Goal: Task Accomplishment & Management: Manage account settings

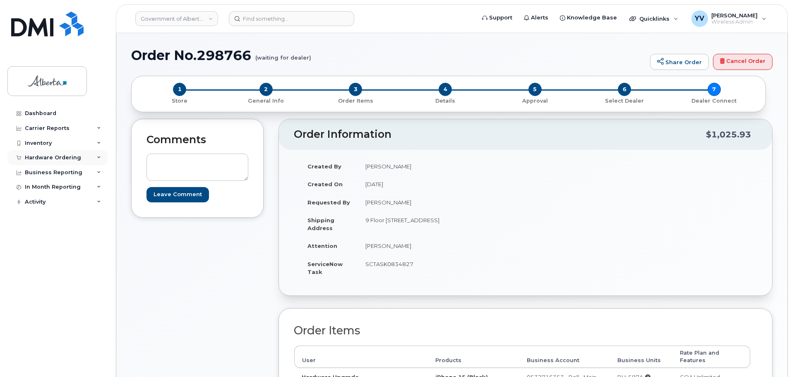
scroll to position [84, 0]
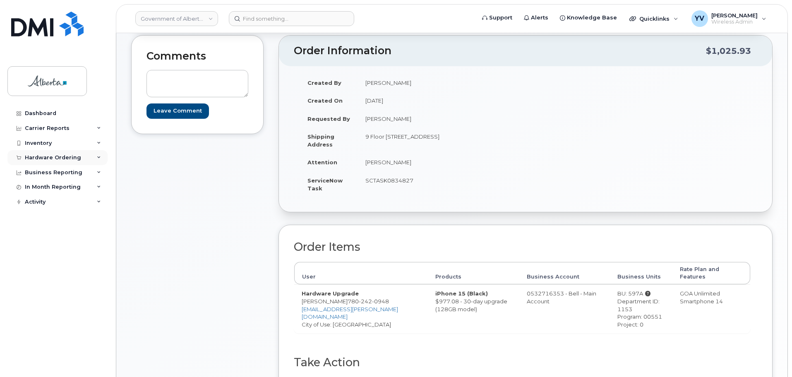
click at [30, 154] on div "Hardware Ordering" at bounding box center [57, 157] width 100 height 15
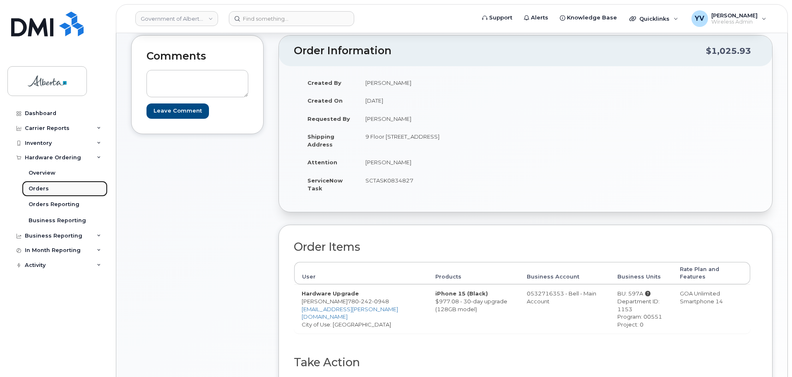
click at [31, 183] on link "Orders" at bounding box center [65, 189] width 86 height 16
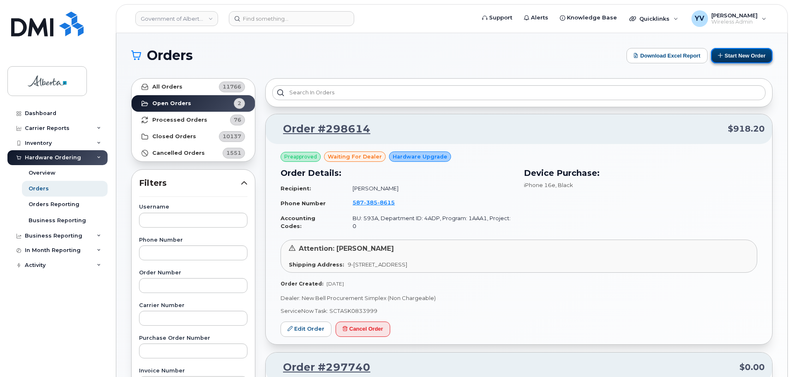
click at [745, 53] on button "Start New Order" at bounding box center [742, 55] width 62 height 15
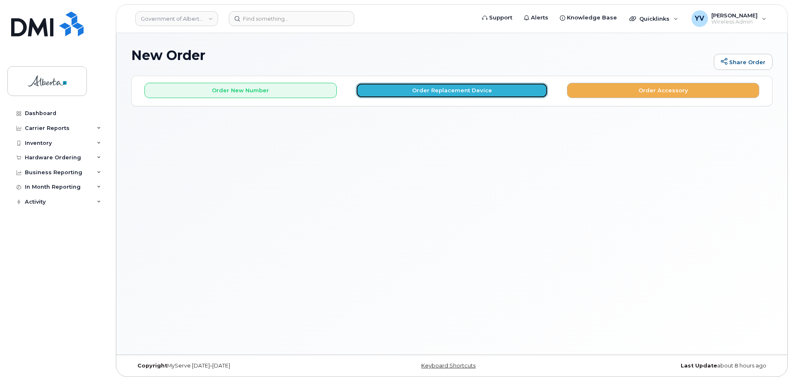
click at [435, 93] on button "Order Replacement Device" at bounding box center [452, 90] width 192 height 15
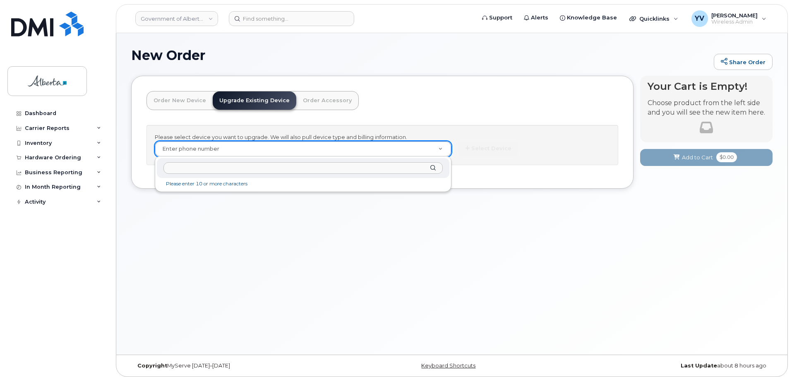
type input "7809105083"
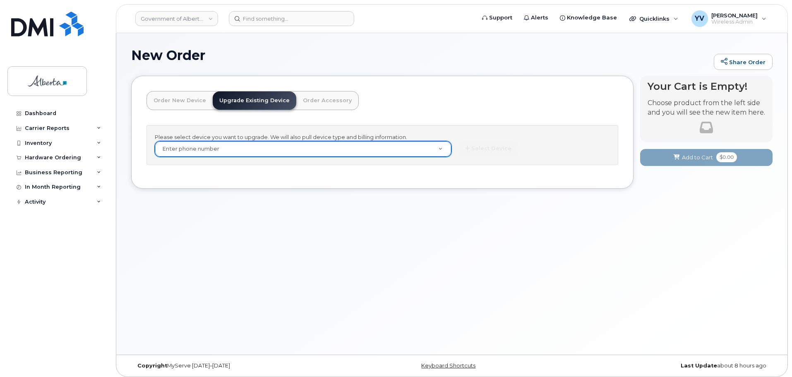
click at [46, 154] on div "Hardware Ordering" at bounding box center [53, 157] width 56 height 7
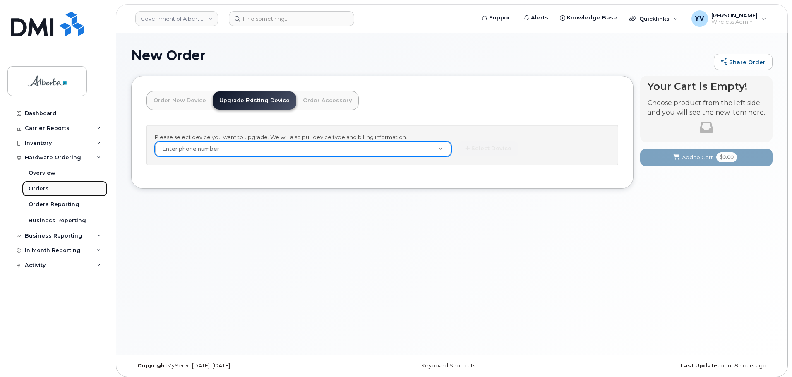
click at [34, 188] on div "Orders" at bounding box center [39, 188] width 20 height 7
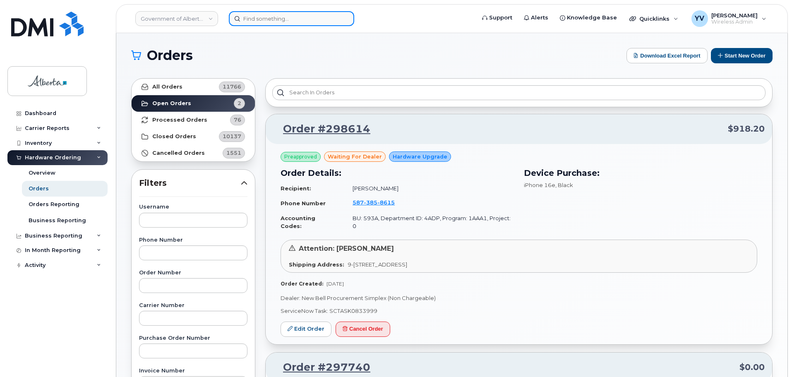
click at [259, 21] on input at bounding box center [291, 18] width 125 height 15
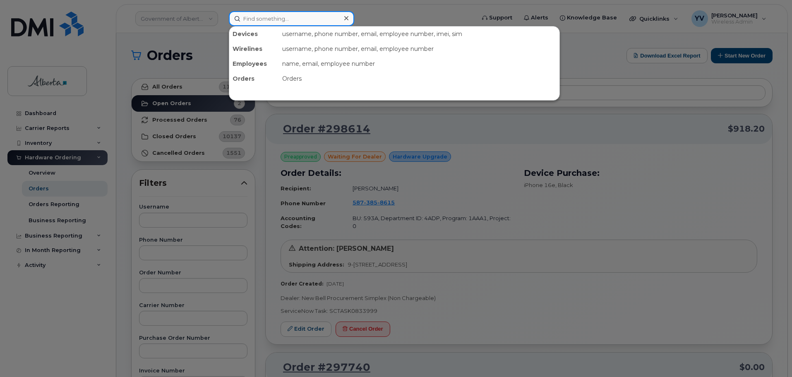
paste input "7809105083"
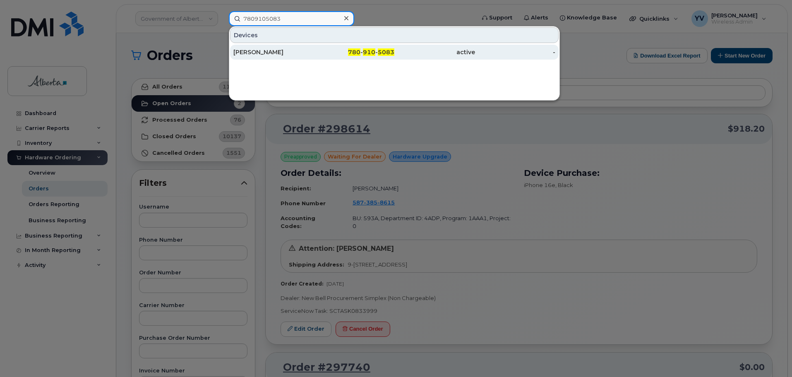
type input "7809105083"
click at [357, 49] on span "780" at bounding box center [354, 51] width 12 height 7
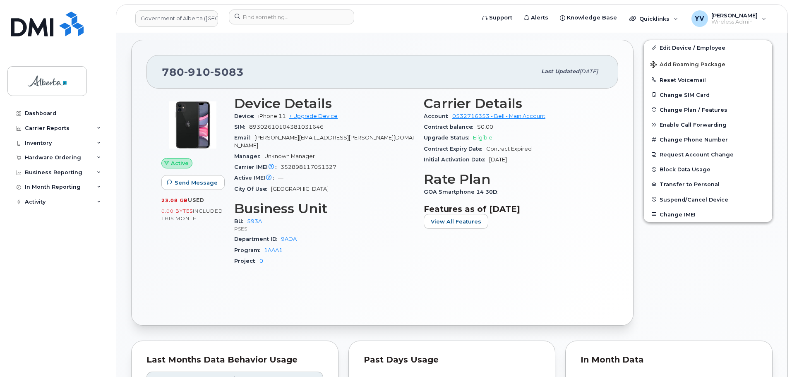
scroll to position [226, 0]
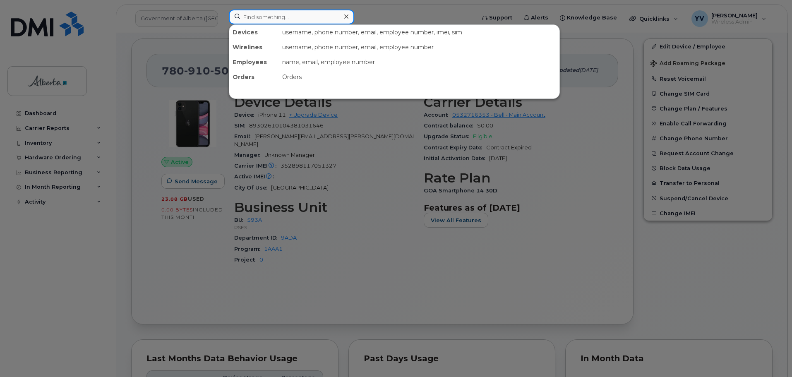
click at [243, 17] on input at bounding box center [291, 17] width 125 height 15
paste input "[PERSON_NAME]"
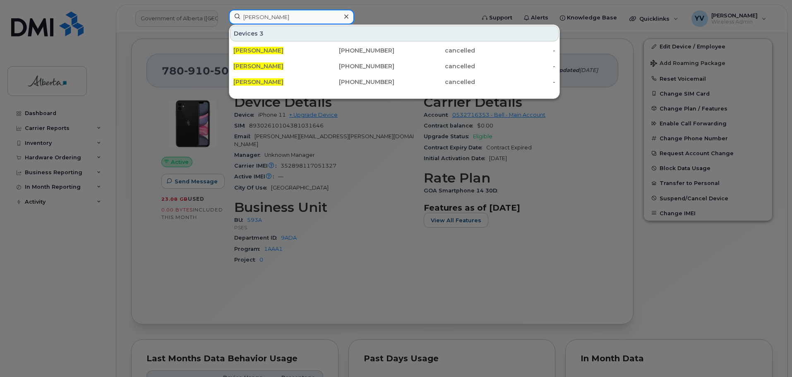
type input "[PERSON_NAME]"
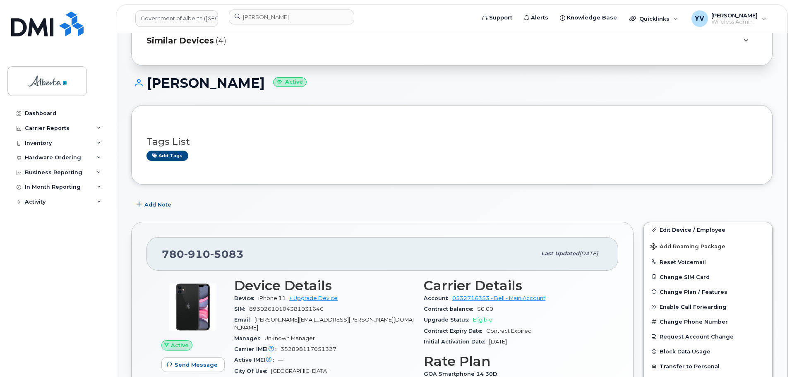
scroll to position [0, 0]
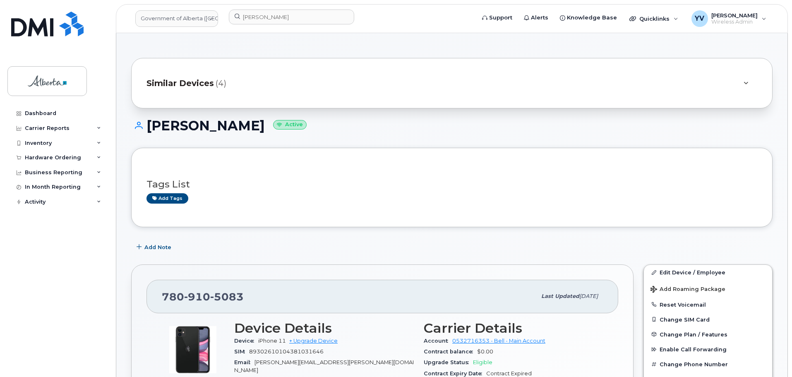
drag, startPoint x: 239, startPoint y: 126, endPoint x: 149, endPoint y: 126, distance: 89.3
click at [149, 126] on h1 "Tania Brudler Active" at bounding box center [451, 125] width 641 height 14
copy h1 "[PERSON_NAME]"
drag, startPoint x: 239, startPoint y: 297, endPoint x: 165, endPoint y: 297, distance: 73.6
click at [165, 297] on span "780 910 5083" at bounding box center [203, 296] width 82 height 12
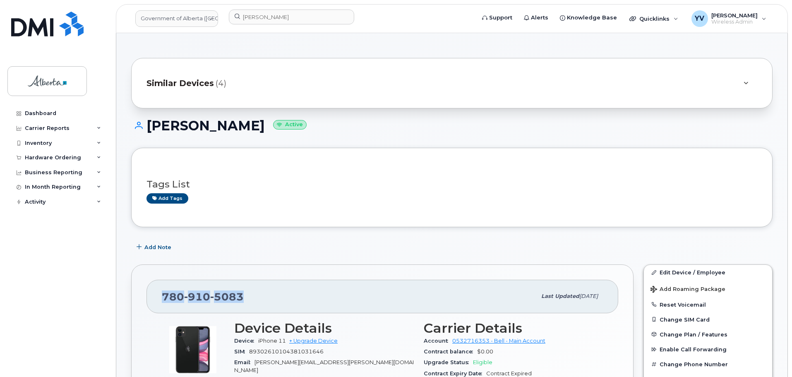
copy span "780 910 5083"
click at [680, 268] on link "Edit Device / Employee" at bounding box center [708, 272] width 128 height 15
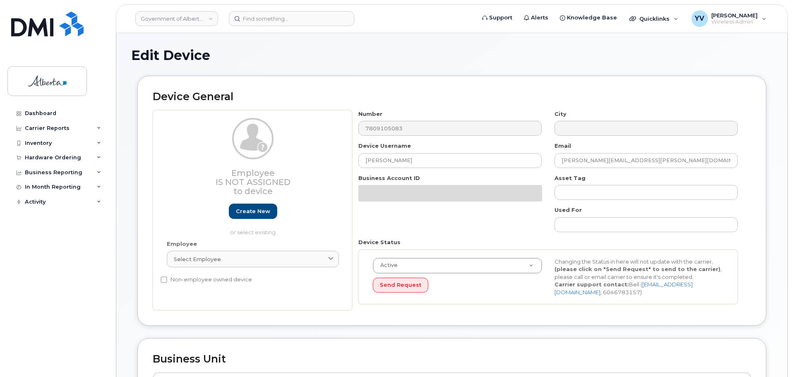
select select "4797682"
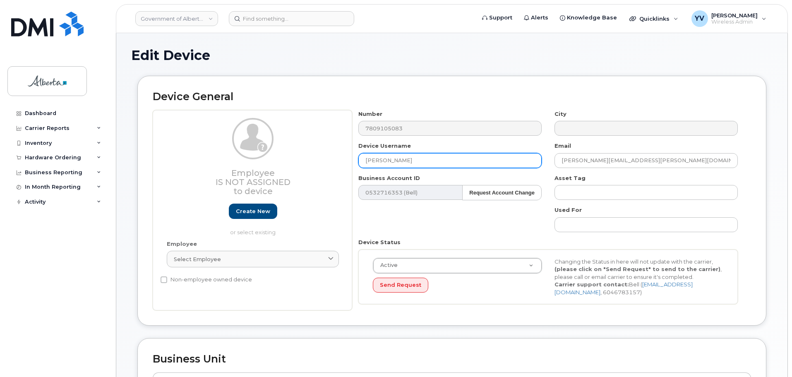
drag, startPoint x: 403, startPoint y: 162, endPoint x: 361, endPoint y: 162, distance: 41.8
click at [361, 162] on input "Tania Brudler" at bounding box center [449, 160] width 183 height 15
paste input "[PERSON_NAME]"
type input "[PERSON_NAME]"
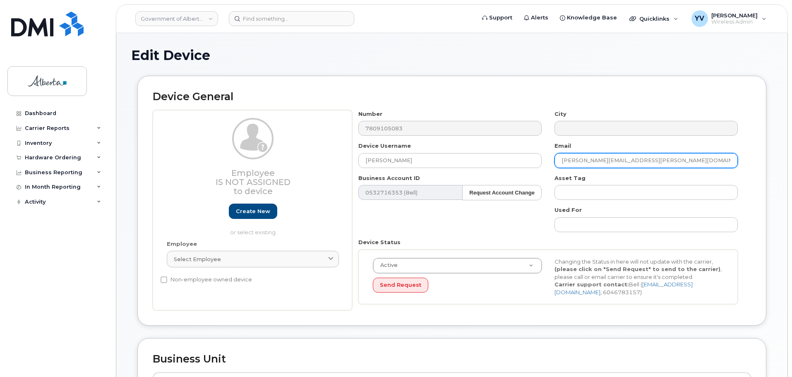
drag, startPoint x: 639, startPoint y: 160, endPoint x: 558, endPoint y: 160, distance: 81.9
click at [558, 160] on input "Tania.Brudler@gov.ab.ca" at bounding box center [645, 160] width 183 height 15
paste input "7809105083"
drag, startPoint x: 604, startPoint y: 161, endPoint x: 562, endPoint y: 160, distance: 42.2
click at [562, 160] on input "7809105083" at bounding box center [645, 160] width 183 height 15
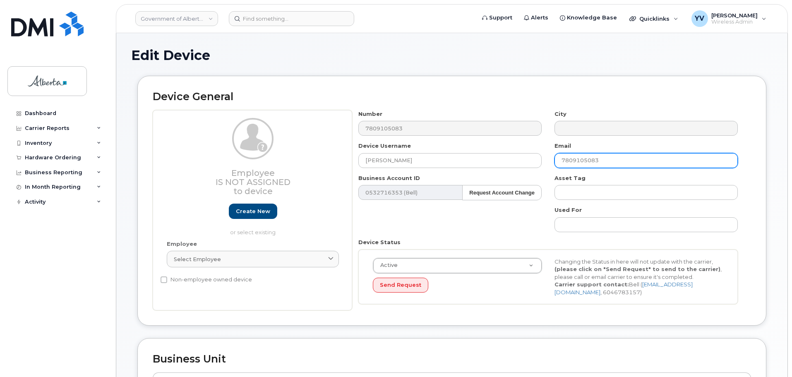
paste input "[PERSON_NAME][EMAIL_ADDRESS][PERSON_NAME][DOMAIN_NAME]"
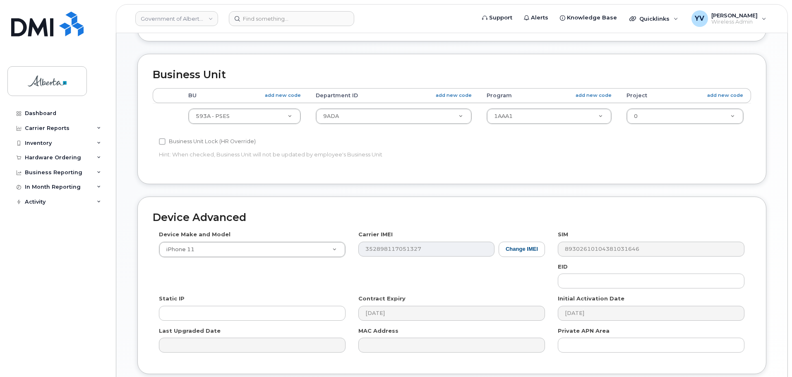
scroll to position [350, 0]
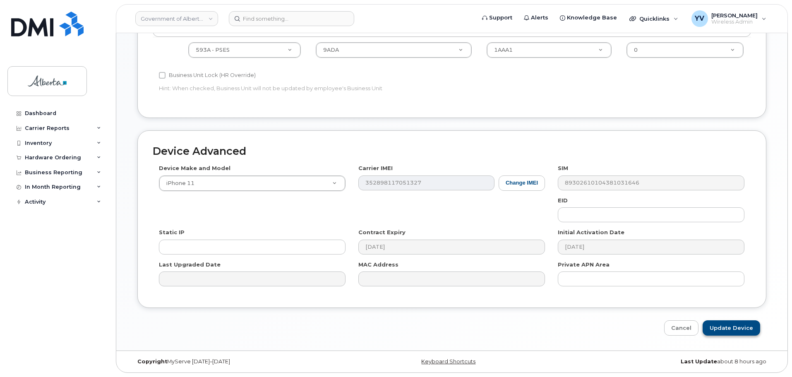
type input "[PERSON_NAME][EMAIL_ADDRESS][PERSON_NAME][DOMAIN_NAME]"
click at [736, 326] on input "Update Device" at bounding box center [730, 327] width 57 height 15
type input "Saving..."
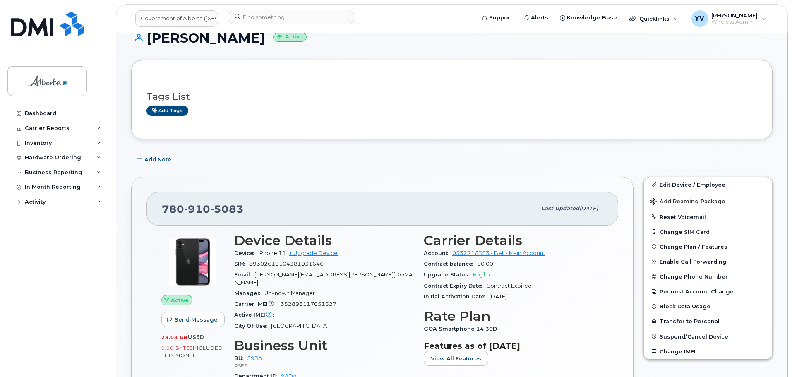
scroll to position [121, 0]
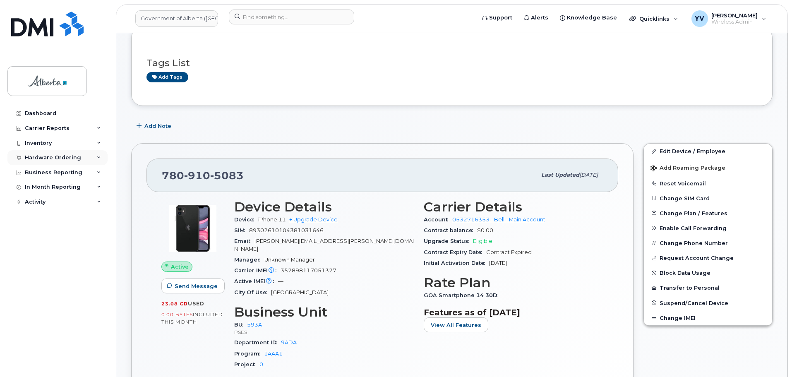
click at [33, 155] on div "Hardware Ordering" at bounding box center [53, 157] width 56 height 7
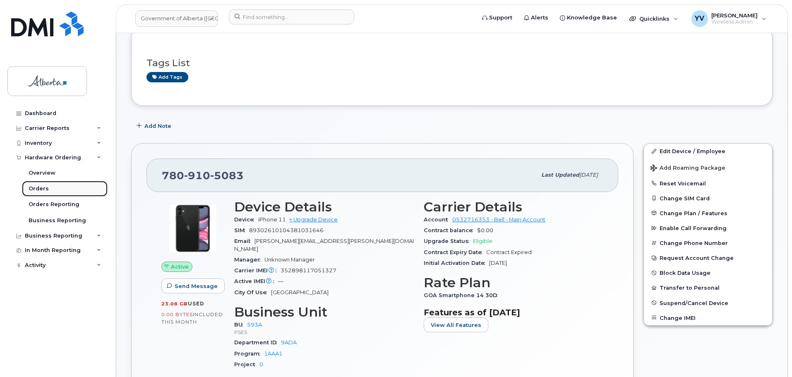
click at [33, 186] on div "Orders" at bounding box center [39, 188] width 20 height 7
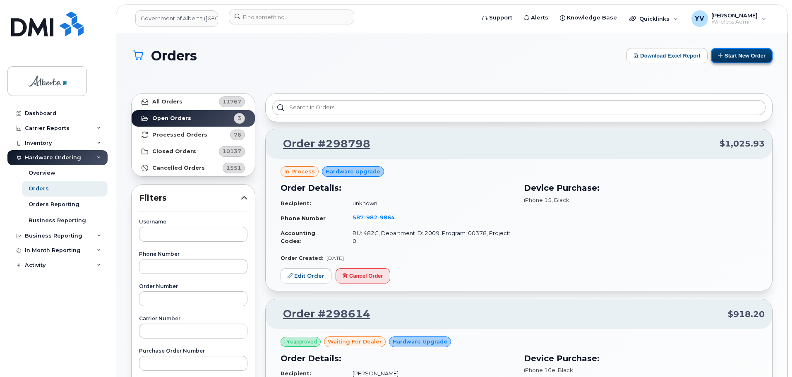
click at [742, 51] on button "Start New Order" at bounding box center [742, 55] width 62 height 15
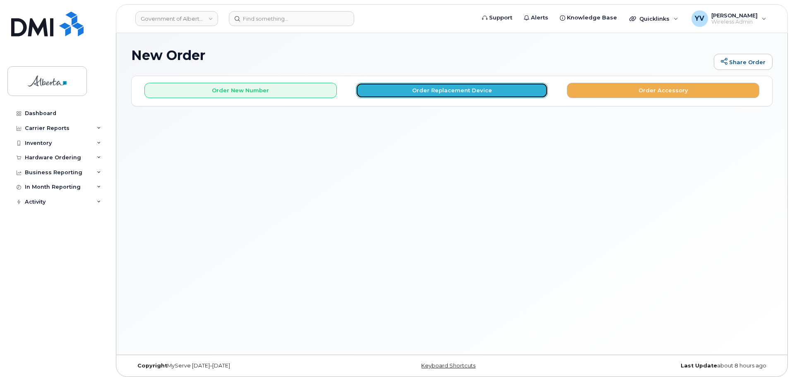
click at [456, 88] on button "Order Replacement Device" at bounding box center [452, 90] width 192 height 15
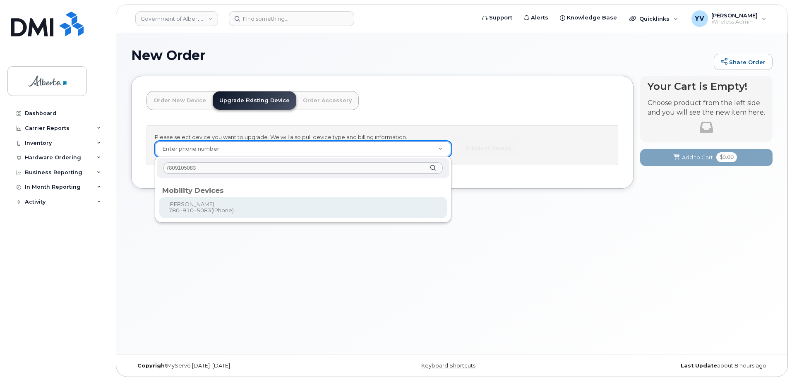
type input "7809105083"
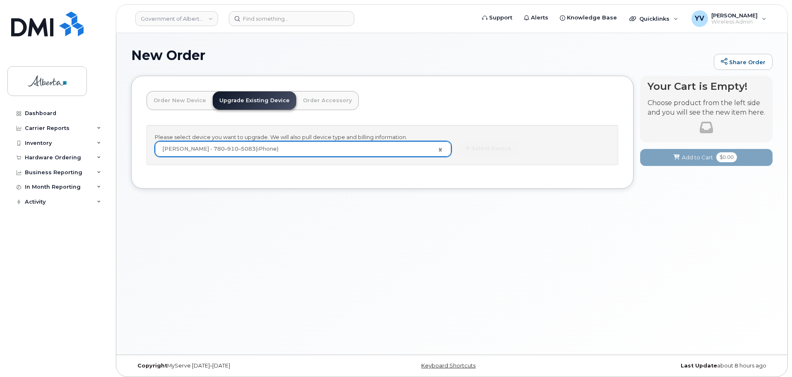
type input "804201"
click at [484, 146] on button "Select Device" at bounding box center [488, 148] width 60 height 15
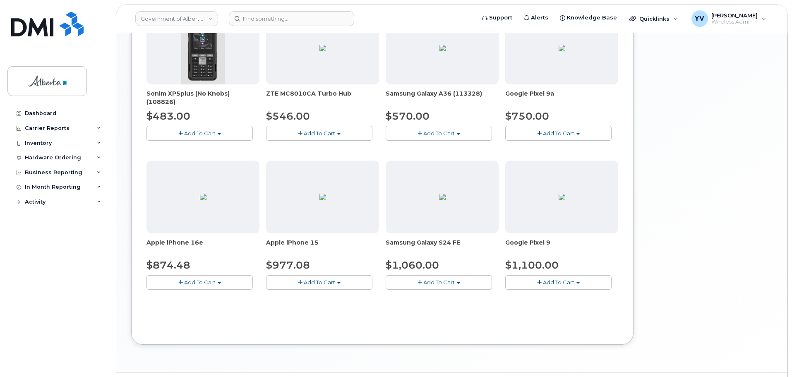
scroll to position [311, 0]
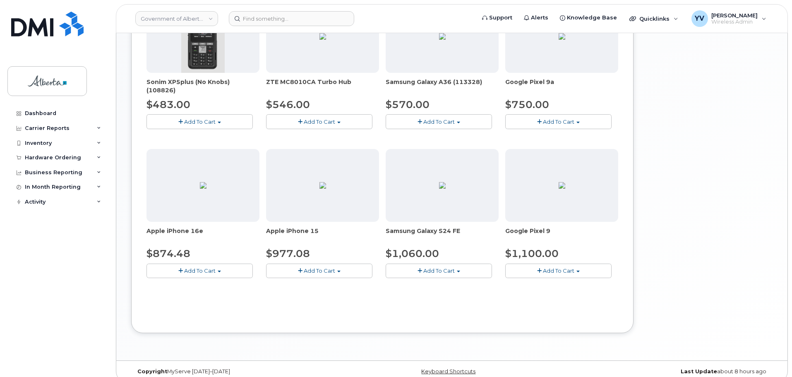
click at [218, 268] on button "Add To Cart" at bounding box center [199, 270] width 106 height 14
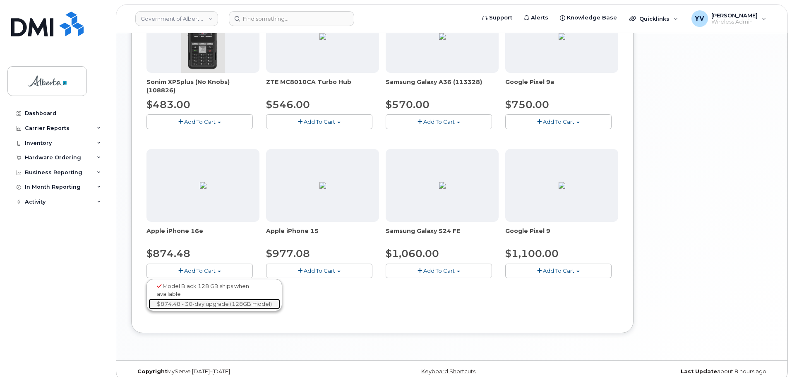
click at [193, 303] on link "$874.48 - 30-day upgrade (128GB model)" at bounding box center [214, 304] width 132 height 10
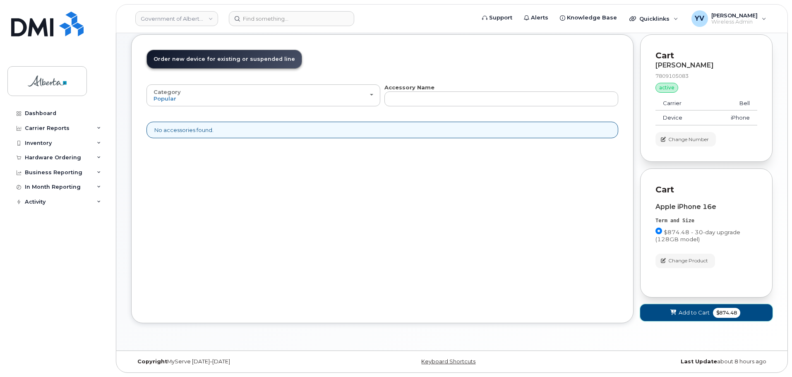
click at [695, 310] on span "Add to Cart" at bounding box center [693, 313] width 31 height 8
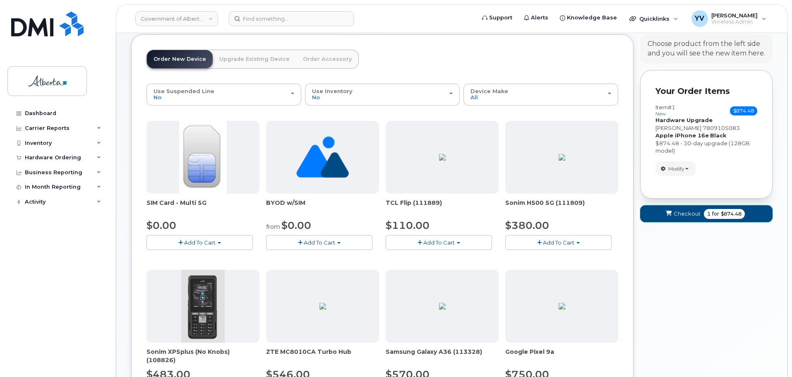
click at [677, 214] on span "Checkout" at bounding box center [686, 214] width 27 height 8
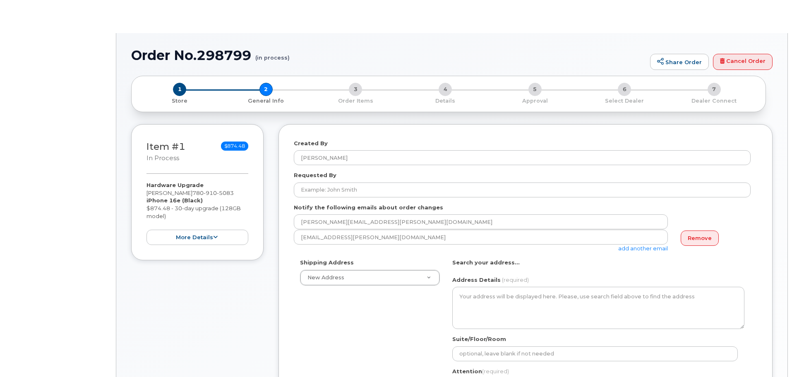
select select
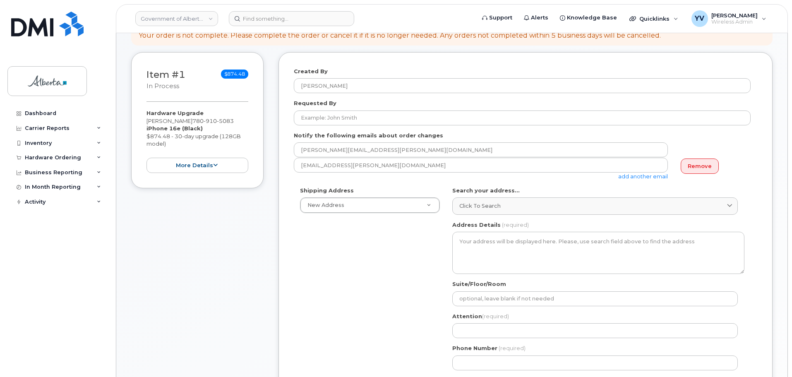
scroll to position [83, 0]
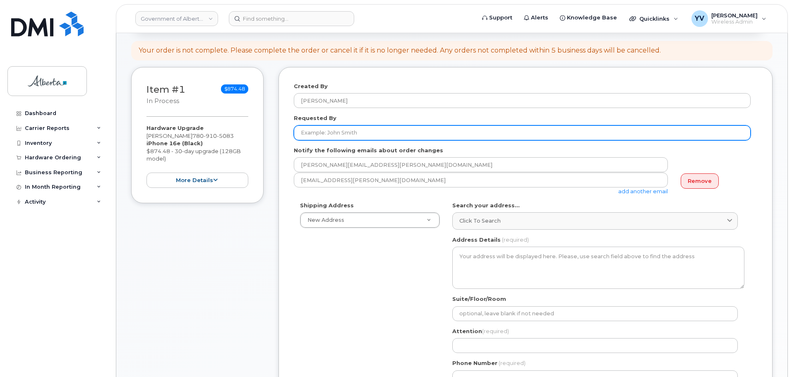
click at [316, 134] on input "Requested By" at bounding box center [522, 132] width 457 height 15
paste input "[PERSON_NAME]"
type input "[PERSON_NAME]"
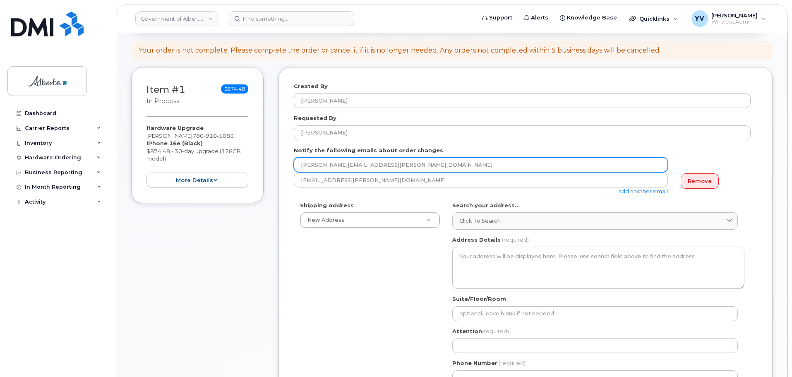
drag, startPoint x: 382, startPoint y: 164, endPoint x: 291, endPoint y: 163, distance: 91.0
click at [291, 163] on div "Created By Yen Vong Requested By Shirley Cruz Notify the following emails about…" at bounding box center [525, 312] width 494 height 490
paste input "shirley.cruz"
type input "shirley.cruz@gov.ab.ca"
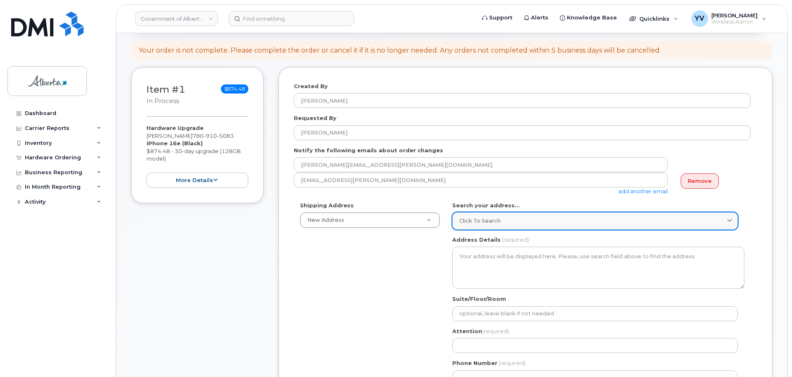
click at [465, 216] on link "Click to search" at bounding box center [594, 220] width 285 height 17
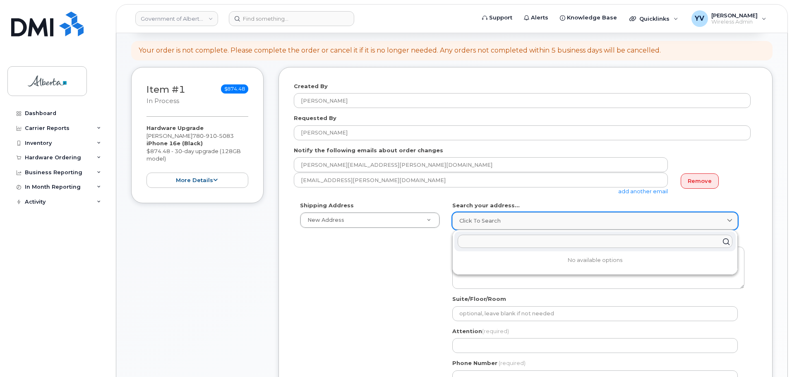
paste input "10365 - 97 Street N. W"
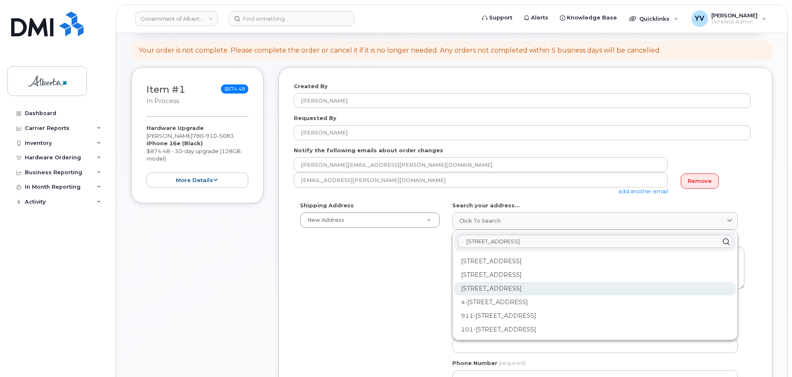
type input "10365 - 97 Street N. W"
click at [480, 309] on div "10365 97 St NW Edmonton AB T5J 5C5" at bounding box center [594, 316] width 281 height 14
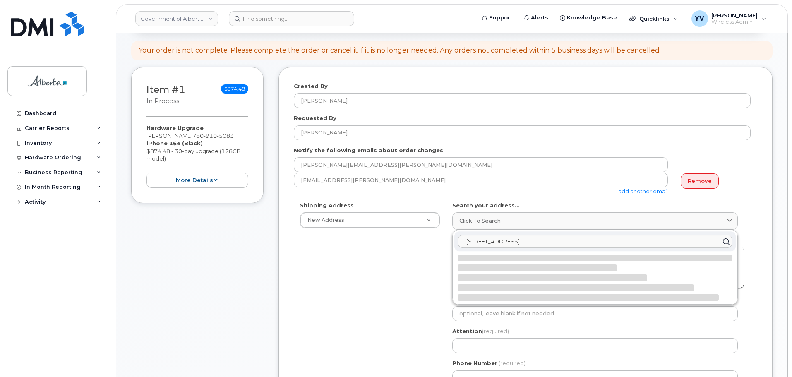
select select
type textarea "10365 97 St NW EDMONTON AB T5J 5C5 CANADA"
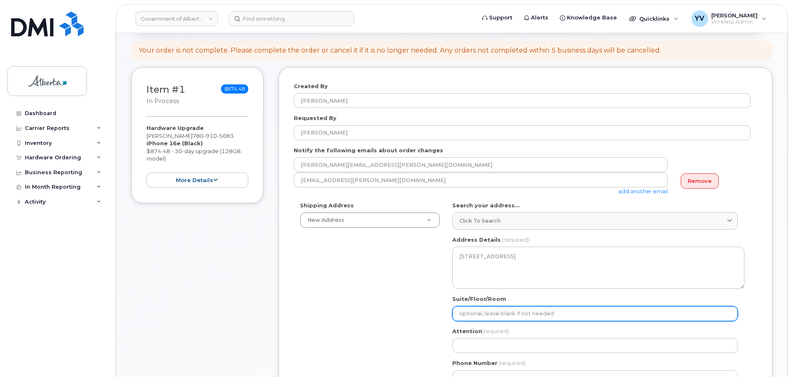
click at [479, 319] on input "Suite/Floor/Room" at bounding box center [594, 313] width 285 height 15
type input "9 Floor"
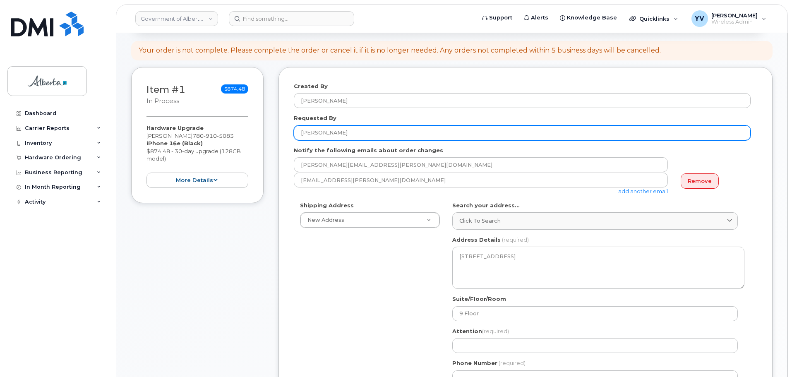
drag, startPoint x: 342, startPoint y: 135, endPoint x: 302, endPoint y: 135, distance: 40.1
click at [302, 135] on input "[PERSON_NAME]" at bounding box center [522, 132] width 457 height 15
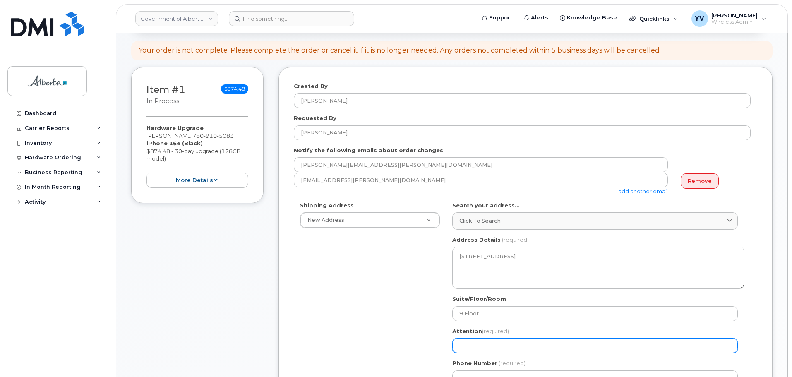
click at [480, 346] on input "Attention (required)" at bounding box center [594, 345] width 285 height 15
paste input "[PERSON_NAME]"
select select
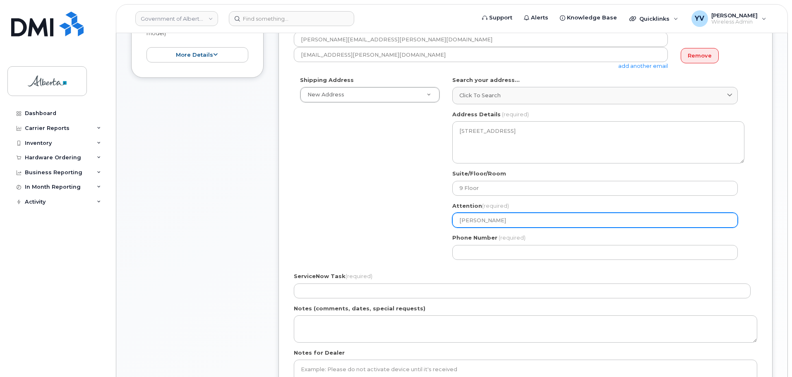
scroll to position [281, 0]
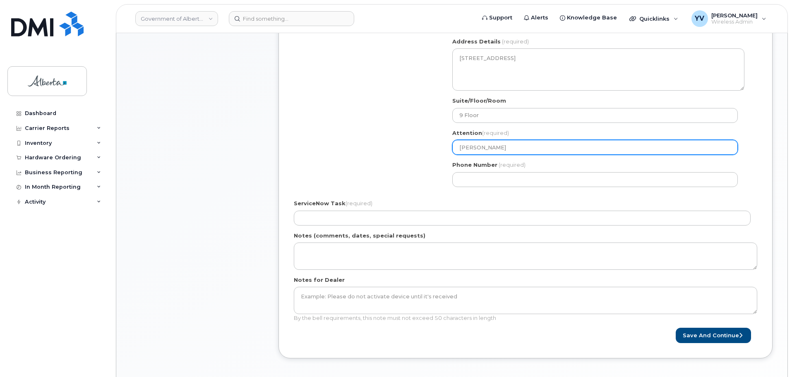
type input "[PERSON_NAME]"
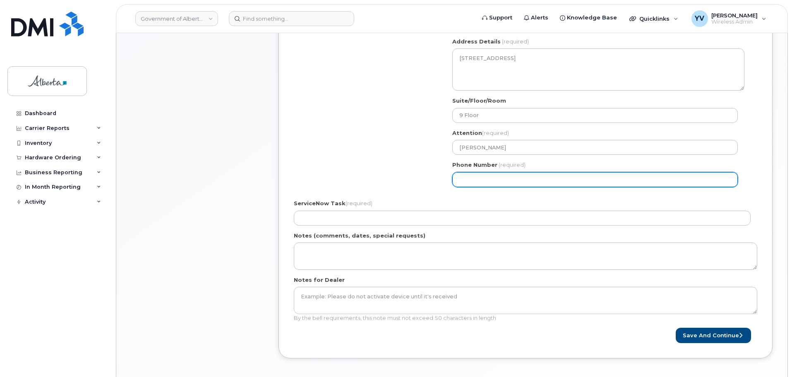
click at [467, 181] on input "Phone Number" at bounding box center [594, 179] width 285 height 15
paste input "5873373529"
select select
type input "5873373529"
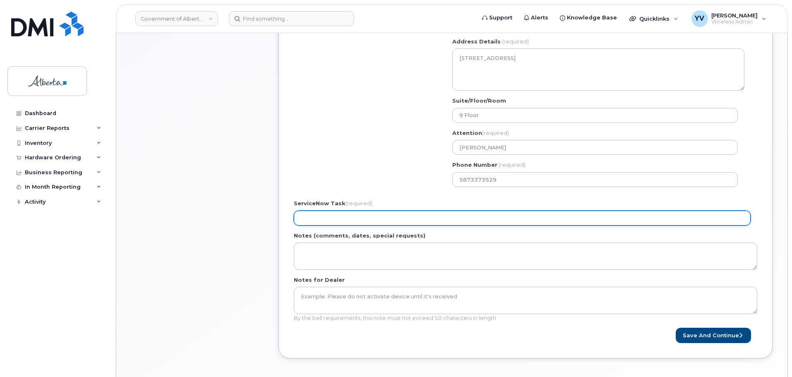
click at [347, 218] on input "ServiceNow Task (required)" at bounding box center [522, 218] width 457 height 15
paste input "SCTASK0835675"
type input "SCTASK0835675"
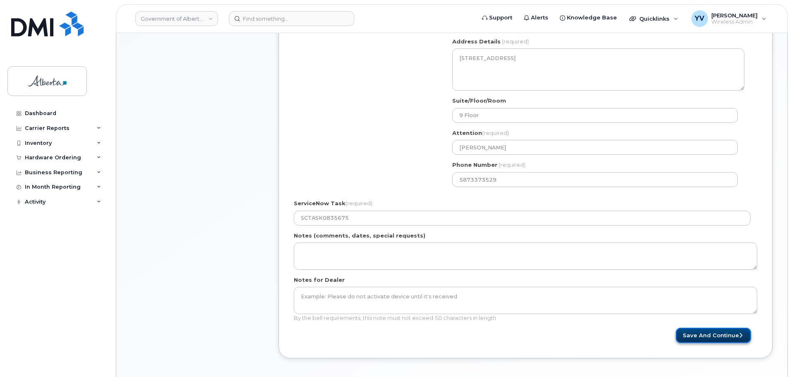
click at [707, 333] on button "Save and Continue" at bounding box center [712, 335] width 75 height 15
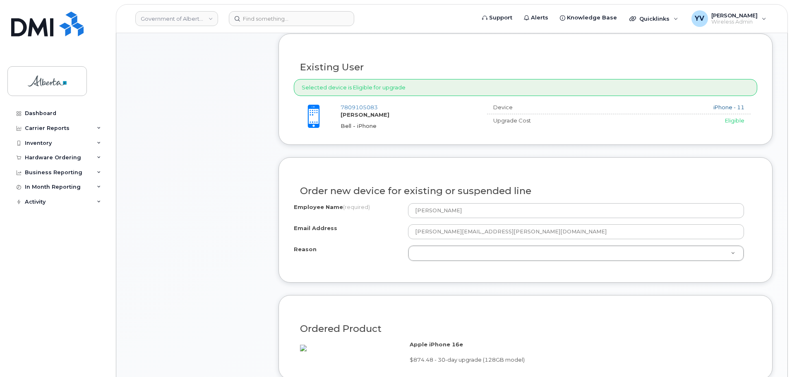
scroll to position [327, 0]
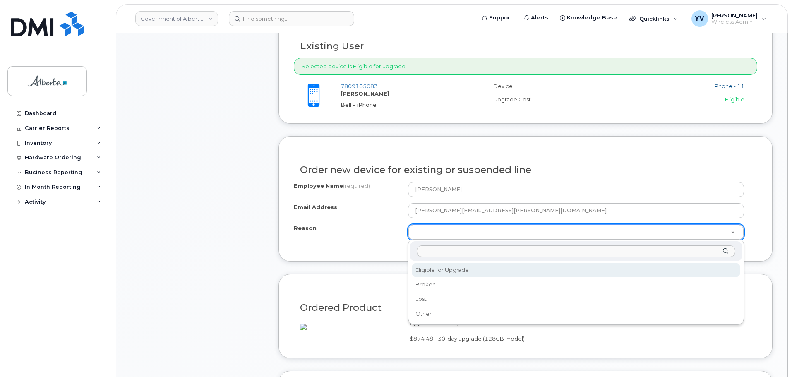
select select "eligible_for_upgrade"
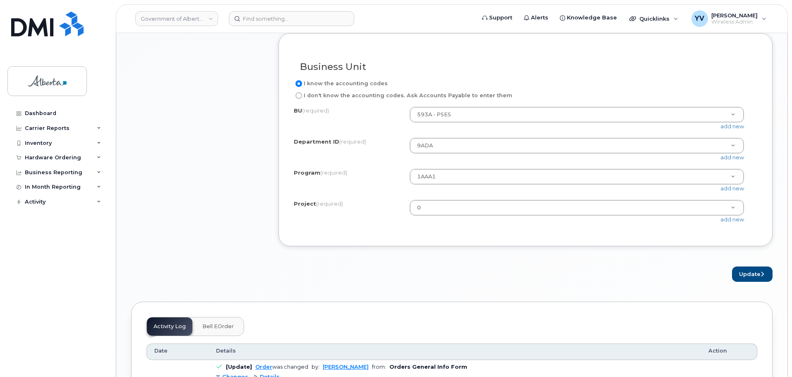
scroll to position [683, 0]
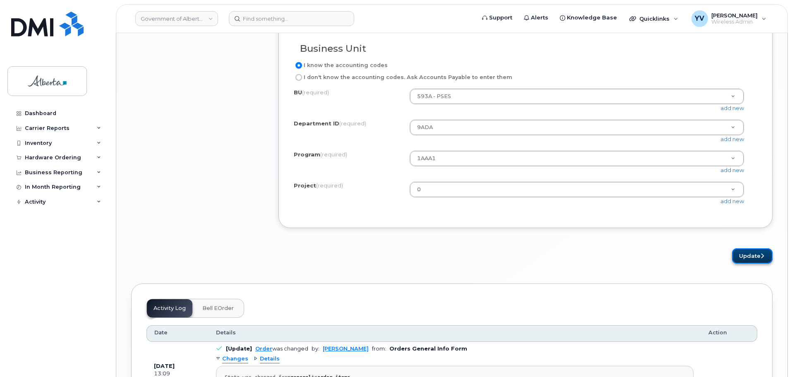
click at [745, 263] on button "Update" at bounding box center [752, 255] width 41 height 15
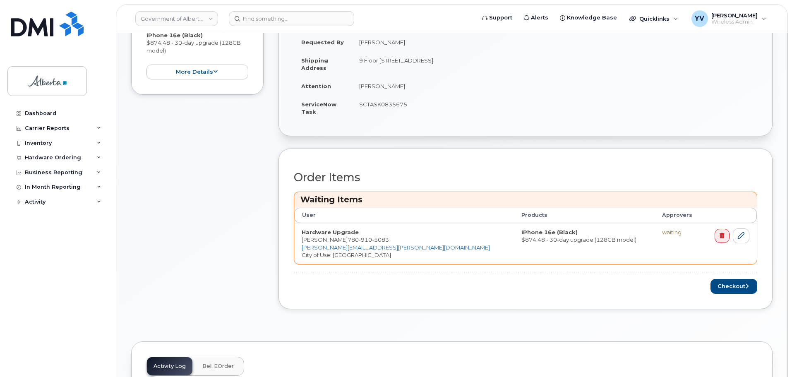
scroll to position [230, 0]
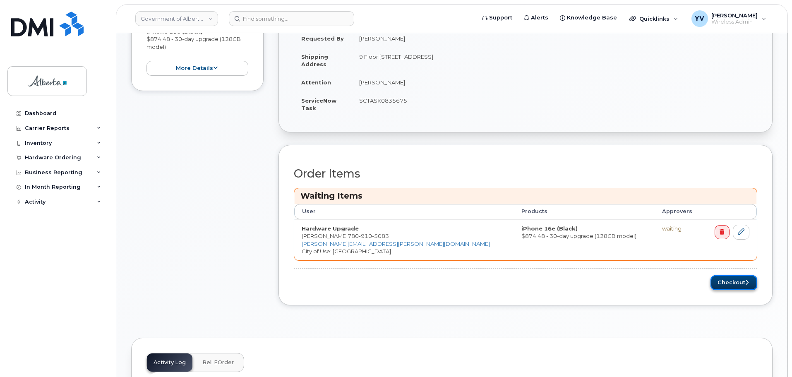
click at [728, 279] on button "Checkout" at bounding box center [733, 282] width 47 height 15
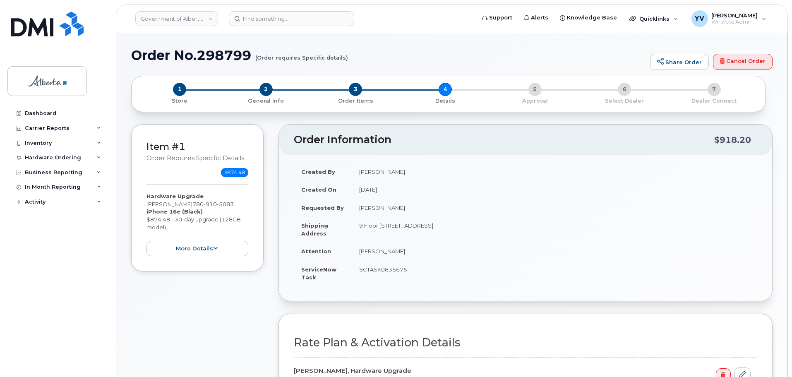
select select
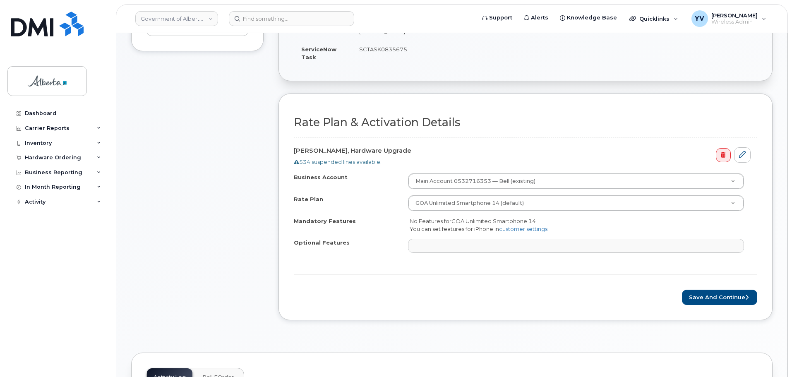
scroll to position [221, 0]
click at [717, 295] on button "Save and Continue" at bounding box center [719, 295] width 75 height 15
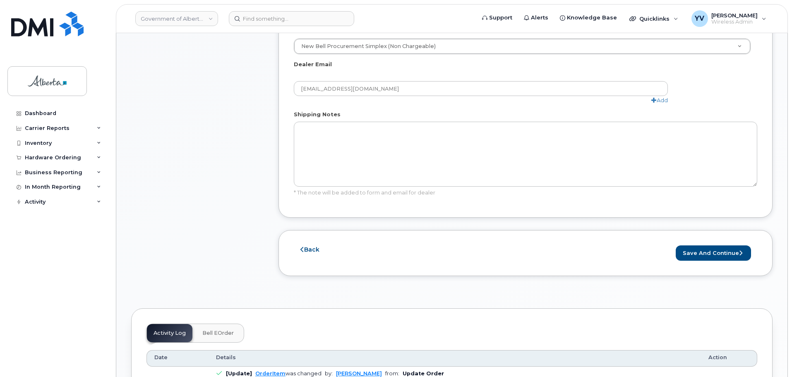
scroll to position [474, 0]
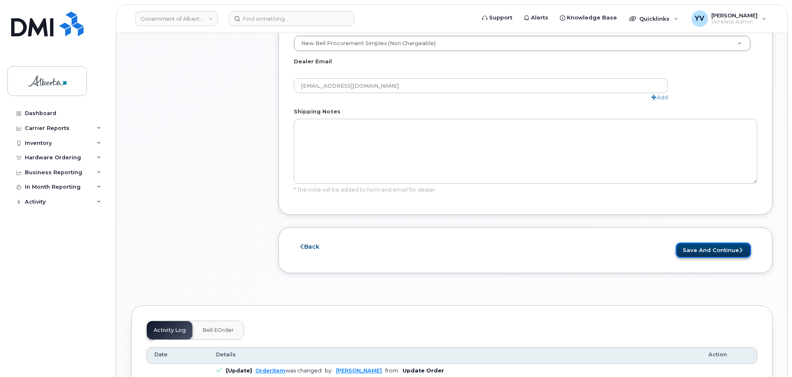
click at [716, 242] on button "Save and Continue" at bounding box center [712, 249] width 75 height 15
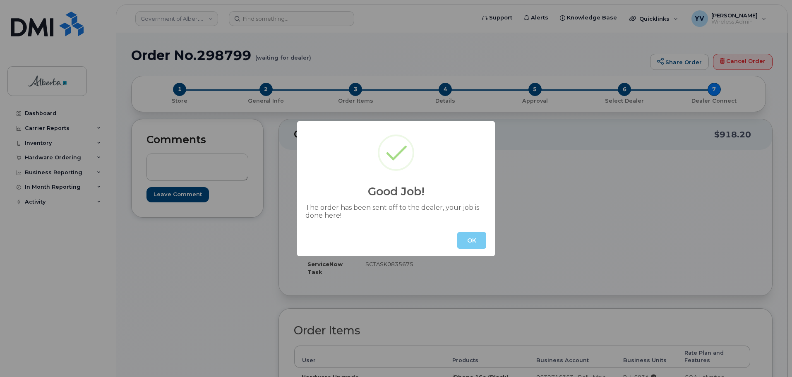
click at [476, 236] on button "OK" at bounding box center [471, 240] width 29 height 17
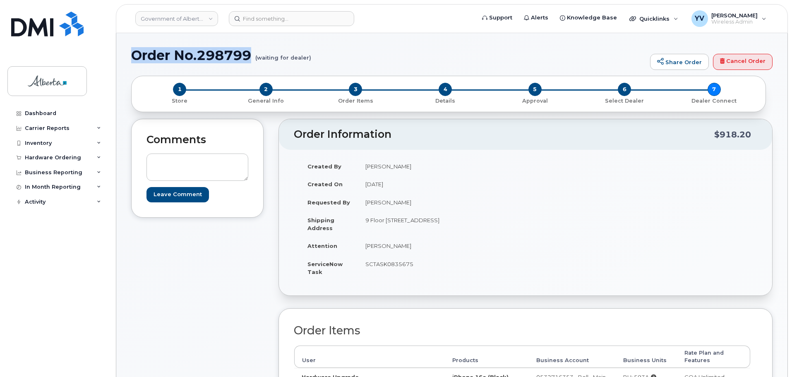
drag, startPoint x: 254, startPoint y: 52, endPoint x: 128, endPoint y: 53, distance: 125.7
copy h1 "Order No.298799"
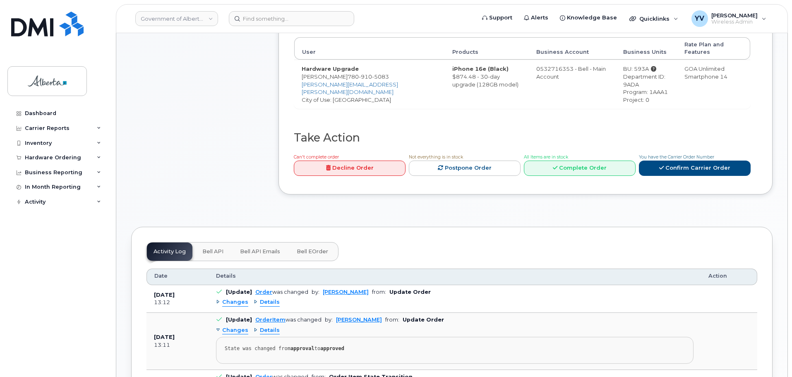
scroll to position [379, 0]
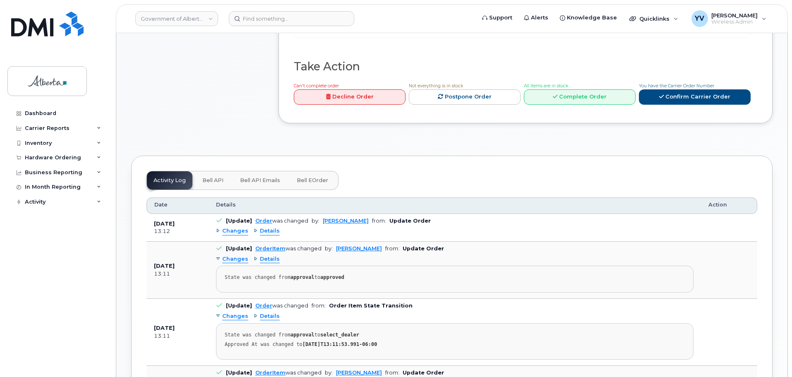
click at [206, 177] on span "Bell API" at bounding box center [212, 180] width 21 height 7
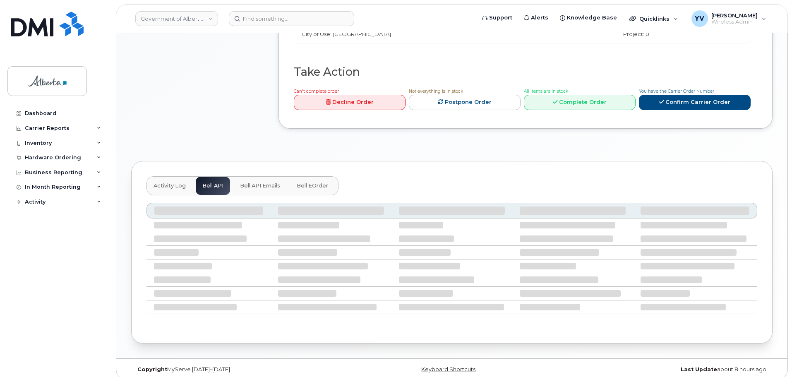
scroll to position [302, 0]
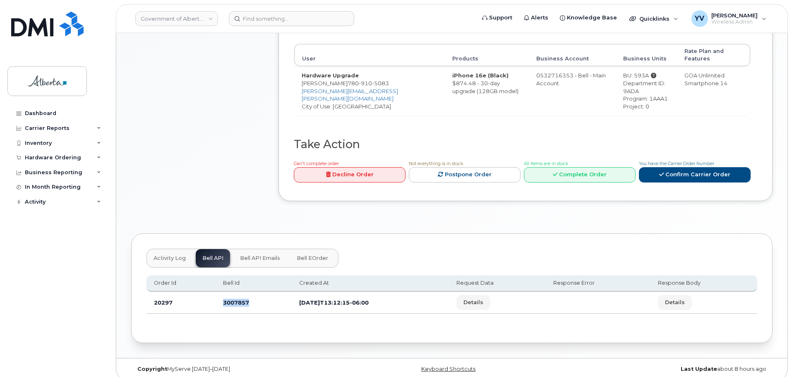
drag, startPoint x: 251, startPoint y: 292, endPoint x: 219, endPoint y: 297, distance: 32.2
click at [219, 297] on td "3007857" at bounding box center [254, 303] width 76 height 22
copy td "3007857"
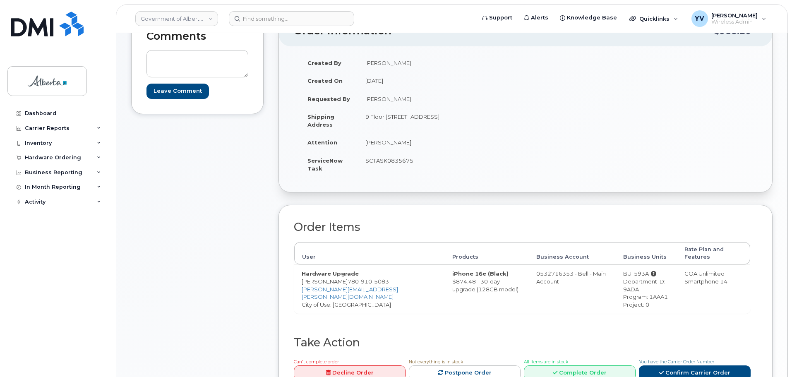
scroll to position [101, 0]
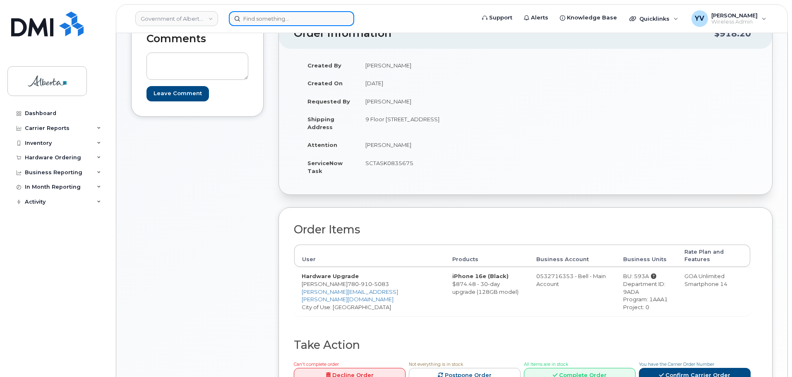
click at [256, 15] on input at bounding box center [291, 18] width 125 height 15
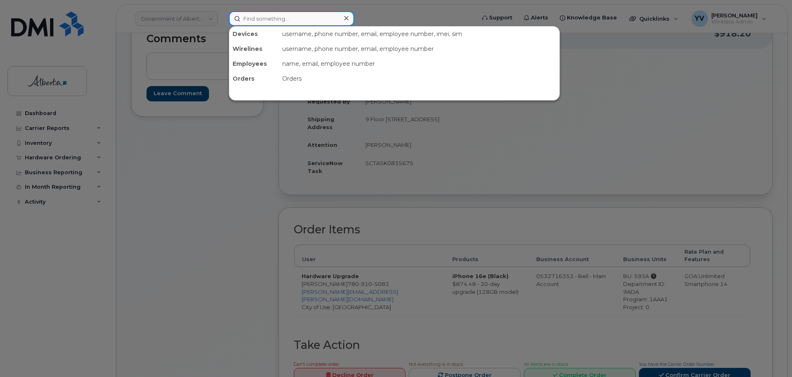
paste input "7809948797"
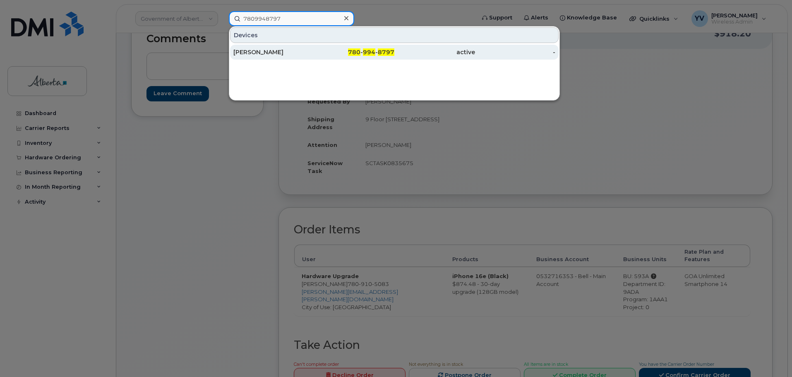
type input "7809948797"
click at [369, 50] on span "994" at bounding box center [369, 51] width 12 height 7
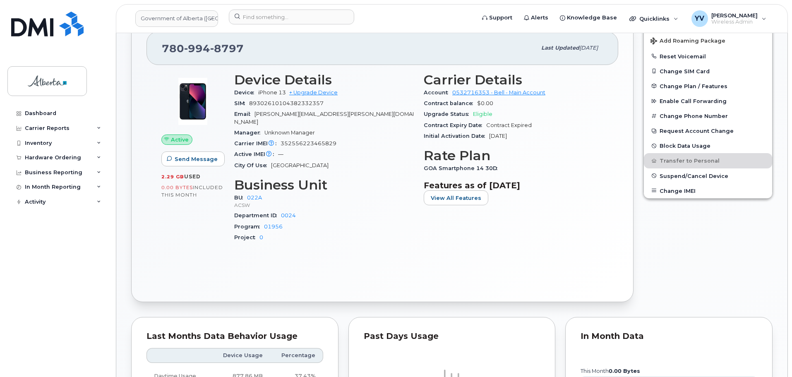
scroll to position [165, 0]
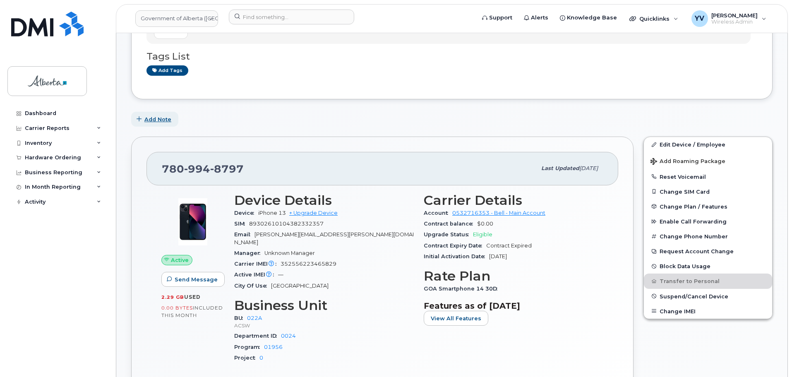
click at [152, 118] on span "Add Note" at bounding box center [157, 119] width 27 height 8
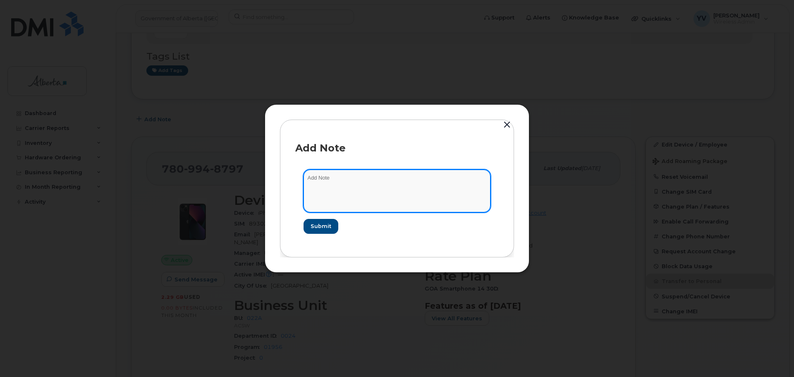
click at [318, 180] on textarea at bounding box center [397, 191] width 187 height 42
paste textarea "SCTASK0834494"
paste textarea "Plan Transfer Personal - 7809948797"
type textarea "SCTASK0834494 Plan Transfer Personal - 7809948797"
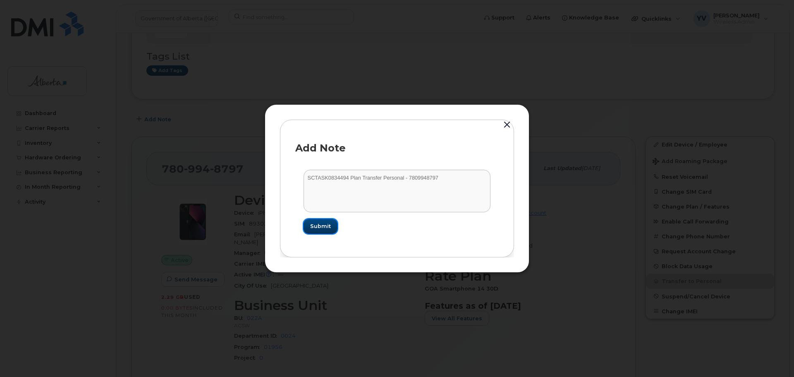
click at [321, 222] on button "Submit" at bounding box center [321, 226] width 34 height 15
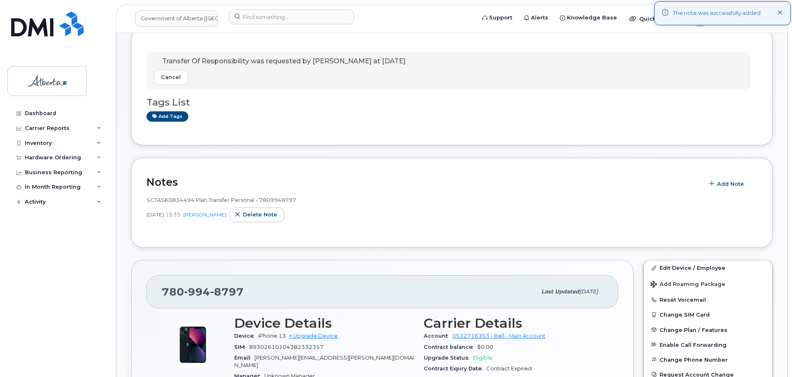
scroll to position [203, 0]
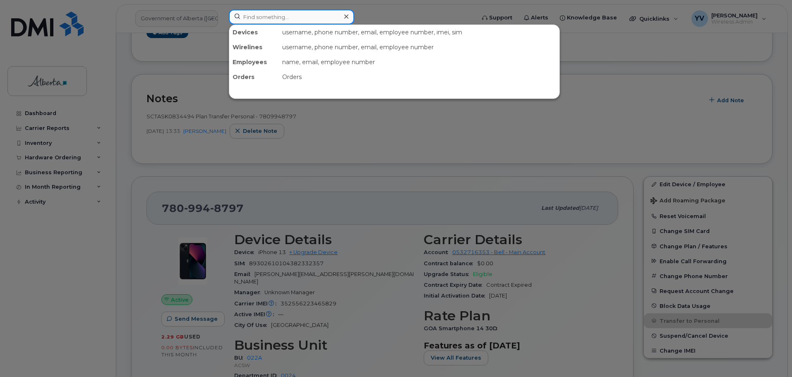
click at [252, 15] on input at bounding box center [291, 17] width 125 height 15
paste input "7802374945"
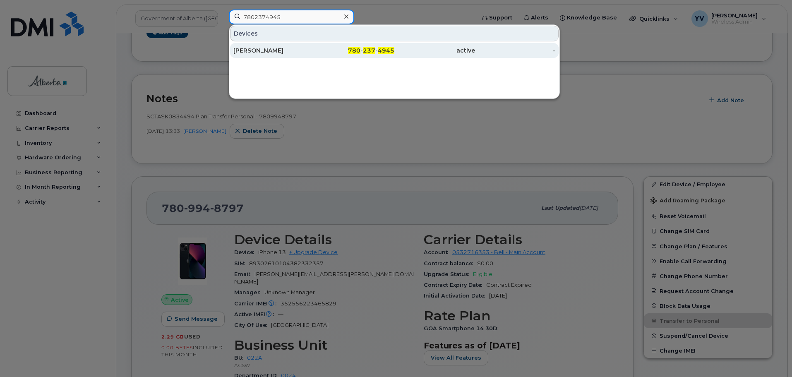
type input "7802374945"
click at [366, 47] on span "237" at bounding box center [369, 50] width 12 height 7
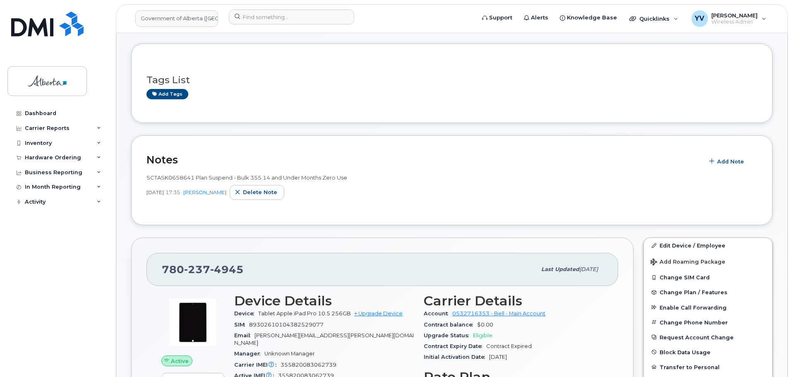
scroll to position [126, 0]
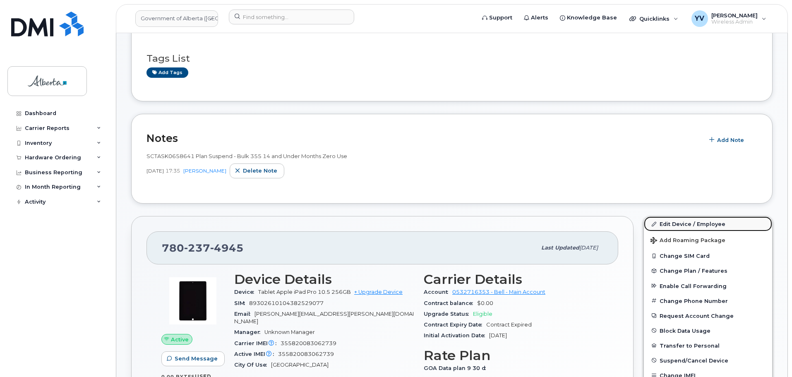
click at [674, 224] on link "Edit Device / Employee" at bounding box center [708, 223] width 128 height 15
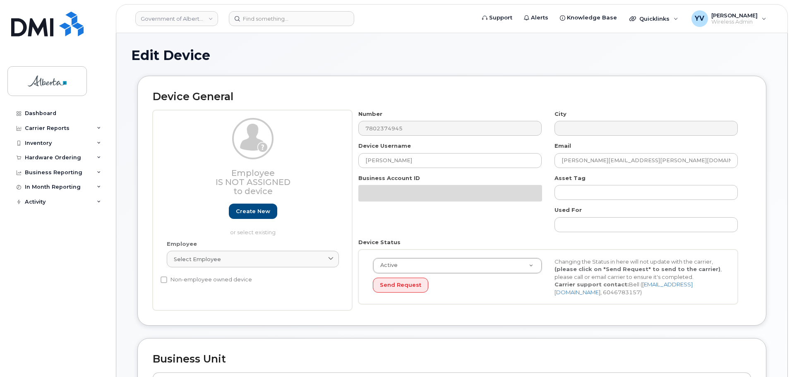
select select "4120338"
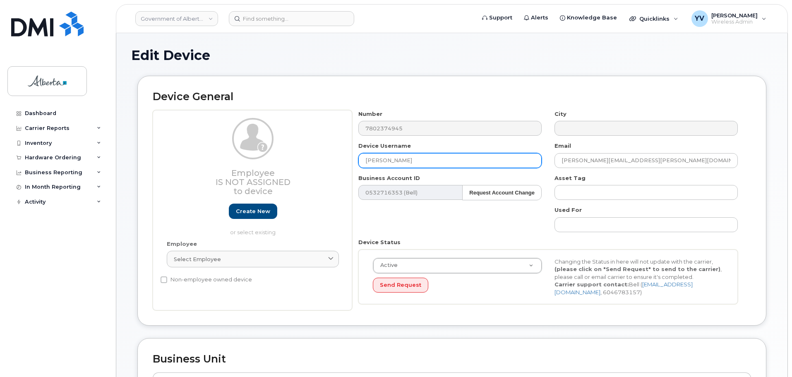
drag, startPoint x: 407, startPoint y: 161, endPoint x: 364, endPoint y: 165, distance: 43.2
click at [364, 165] on input "[PERSON_NAME]" at bounding box center [449, 160] width 183 height 15
paste input "[PERSON_NAME]"
type input "[PERSON_NAME]"
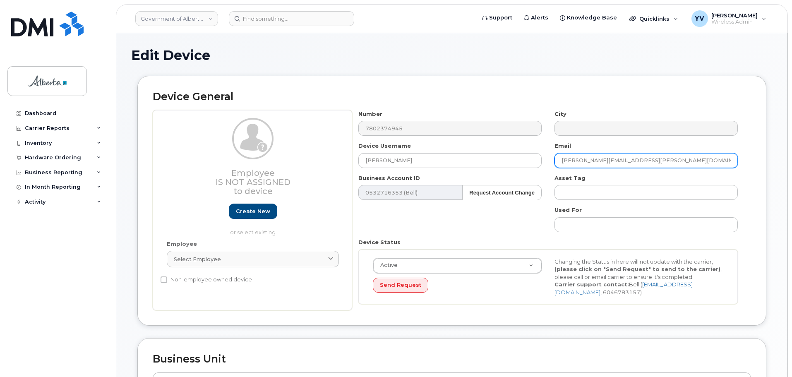
drag, startPoint x: 632, startPoint y: 160, endPoint x: 540, endPoint y: 168, distance: 91.8
click at [540, 168] on div "Number 7802374945 City Device Username Monjurul Hasan Email nathan.seatter@gov.…" at bounding box center [548, 210] width 392 height 201
paste input "Monjurul.Hasan"
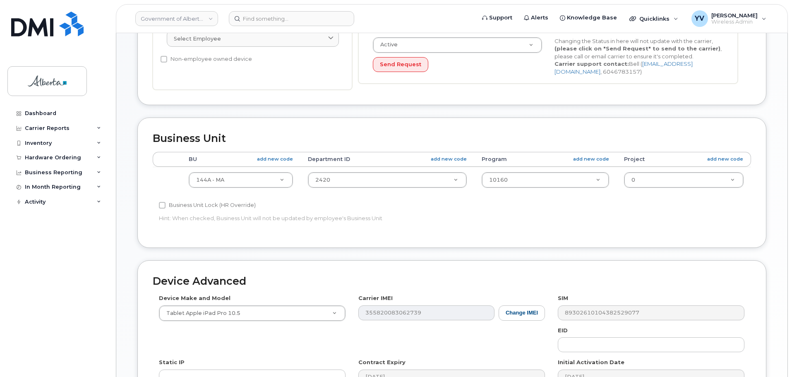
scroll to position [240, 0]
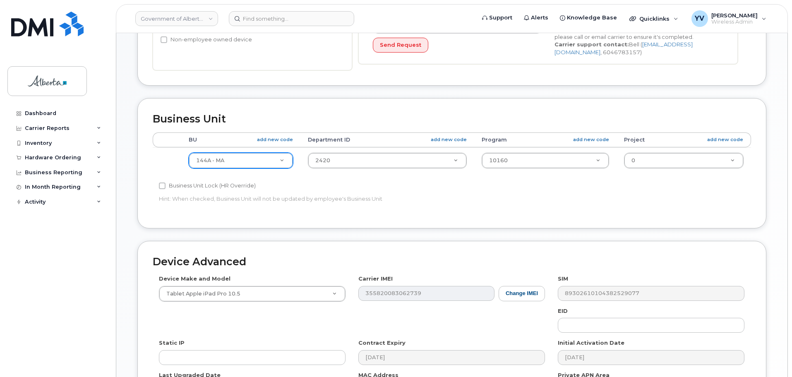
type input "[EMAIL_ADDRESS][DOMAIN_NAME]"
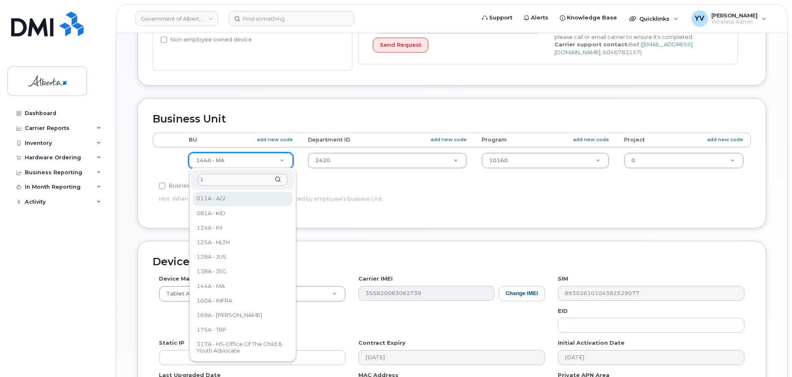
scroll to position [0, 0]
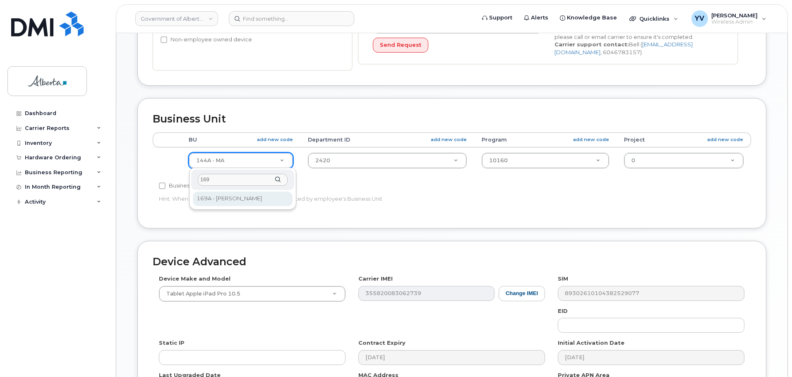
type input "169"
select select "4681667"
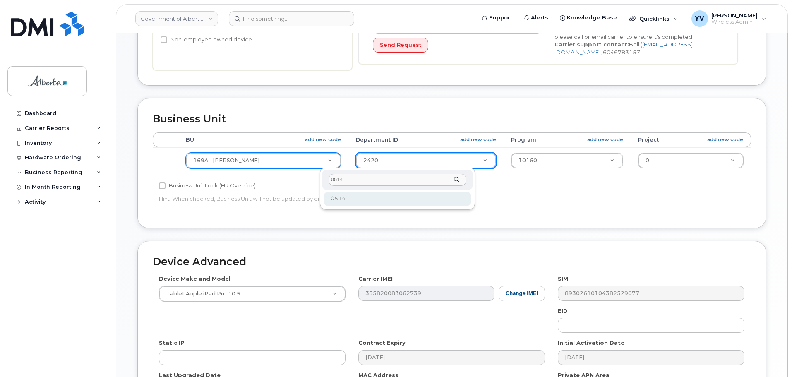
type input "0514"
type input "4751924"
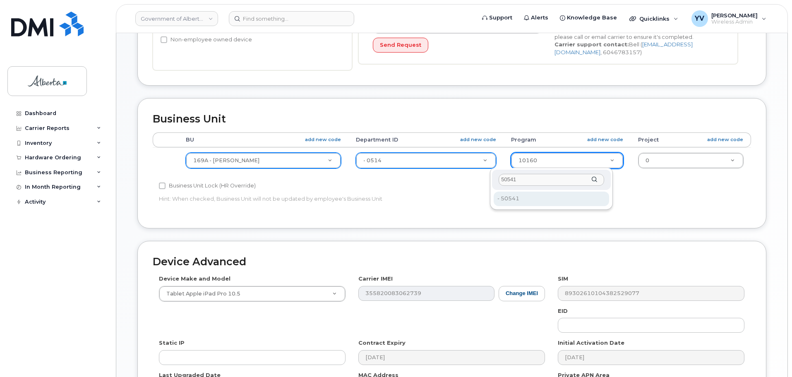
type input "50541"
type input "4753410"
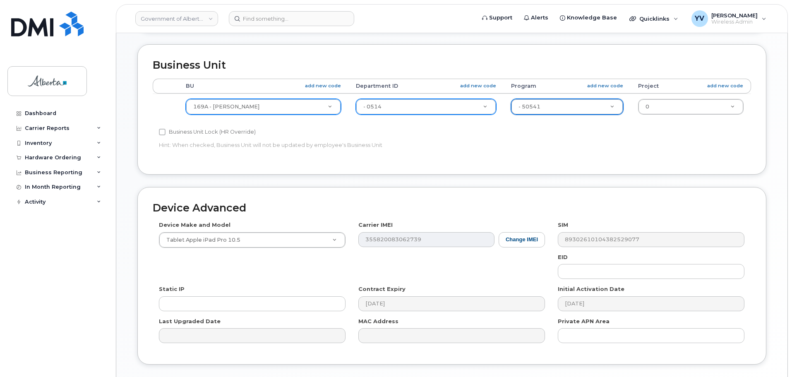
scroll to position [350, 0]
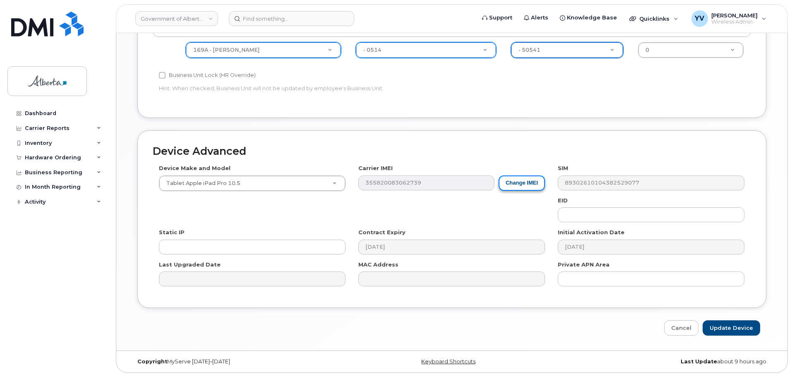
click at [521, 182] on button "Change IMEI" at bounding box center [521, 182] width 46 height 15
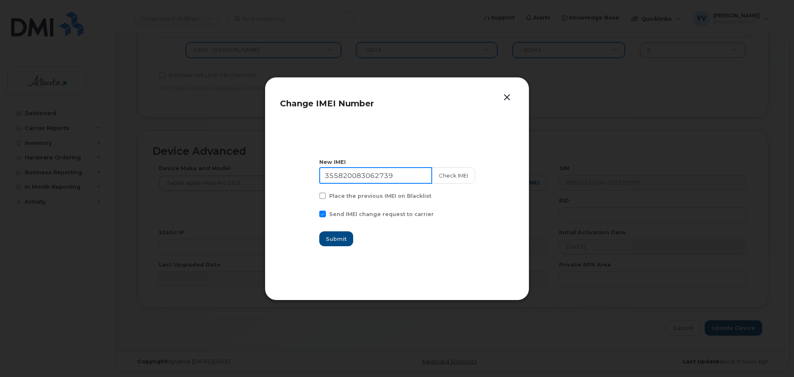
drag, startPoint x: 399, startPoint y: 175, endPoint x: 326, endPoint y: 174, distance: 72.8
click at [326, 174] on input "355820083062739" at bounding box center [375, 175] width 113 height 17
paste input "7894921985755"
type input "357894921985755"
click at [338, 235] on span "Submit" at bounding box center [336, 239] width 21 height 8
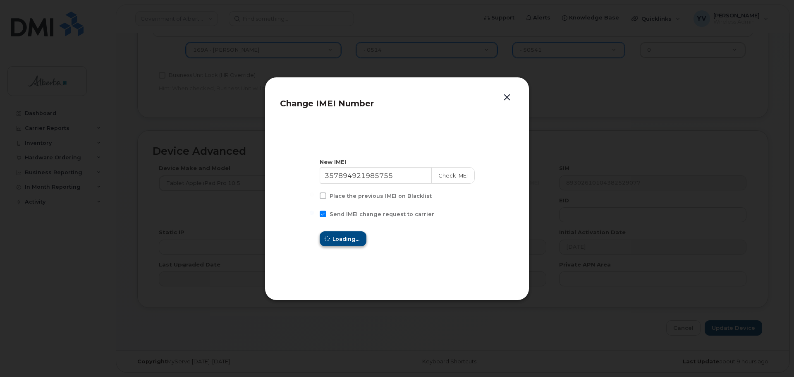
type input "357894921985755"
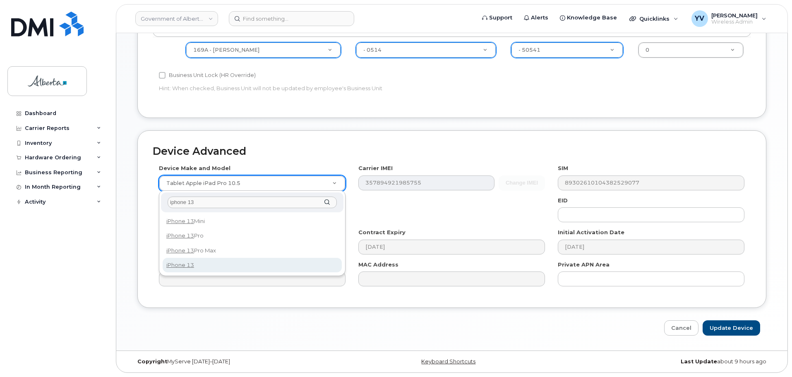
type input "iphone 13"
select select "2612"
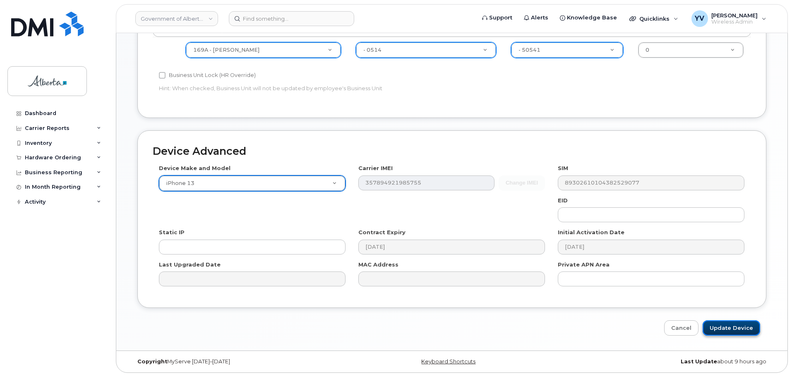
click at [729, 325] on input "Update Device" at bounding box center [730, 327] width 57 height 15
type input "Saving..."
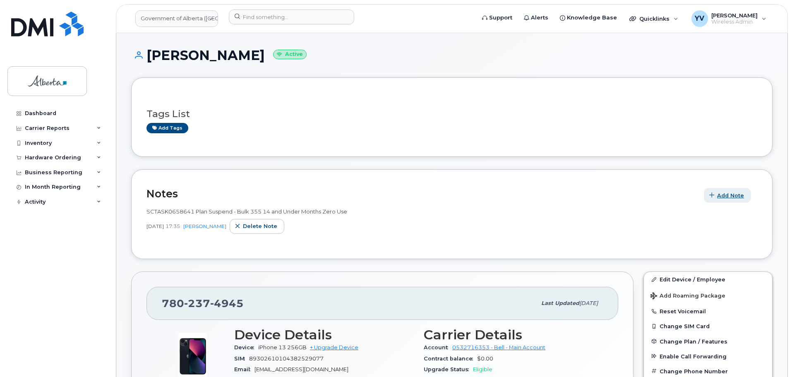
click at [729, 195] on span "Add Note" at bounding box center [730, 196] width 27 height 8
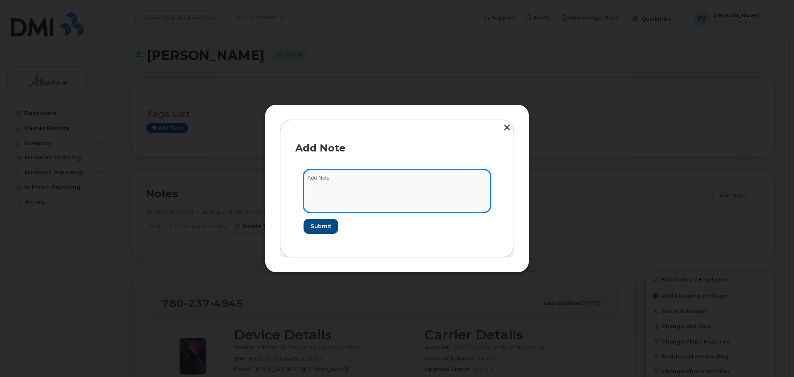
click at [323, 172] on textarea at bounding box center [397, 191] width 187 height 42
paste textarea "SCTASK0835251 7802374945 DO NOT DELETE THIS NUMBER - BEING REASSIGNED to [PERSO…"
type textarea "SCTASK0835251 7802374945 DO NOT DELETE THIS NUMBER - BEING REASSIGNED to [PERSO…"
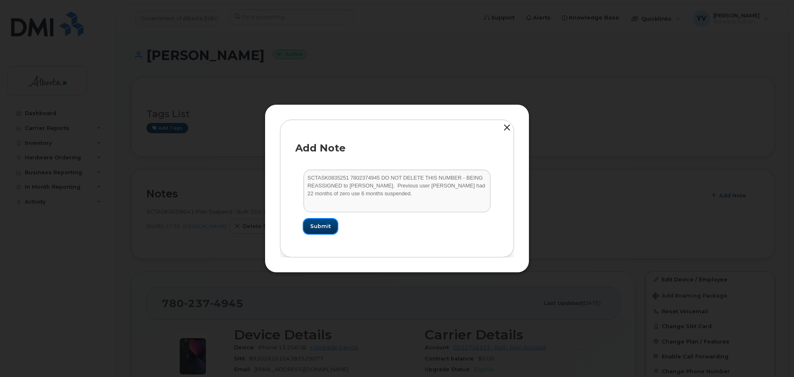
click at [314, 226] on span "Submit" at bounding box center [320, 226] width 21 height 8
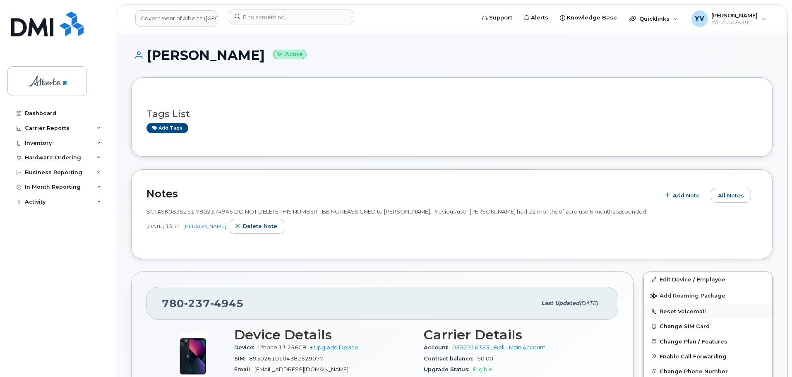
click at [682, 310] on button "Reset Voicemail" at bounding box center [708, 311] width 128 height 15
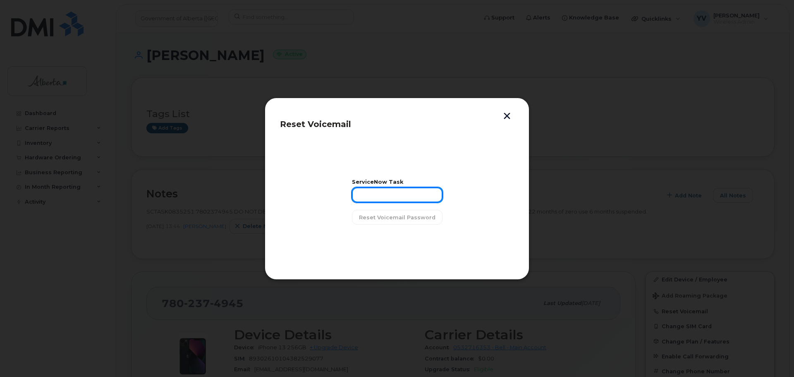
click at [374, 198] on input "text" at bounding box center [397, 194] width 91 height 15
paste input "SCTASK0835251"
type input "SCTASK0835251"
click at [399, 215] on span "Reset Voicemail Password" at bounding box center [397, 217] width 77 height 8
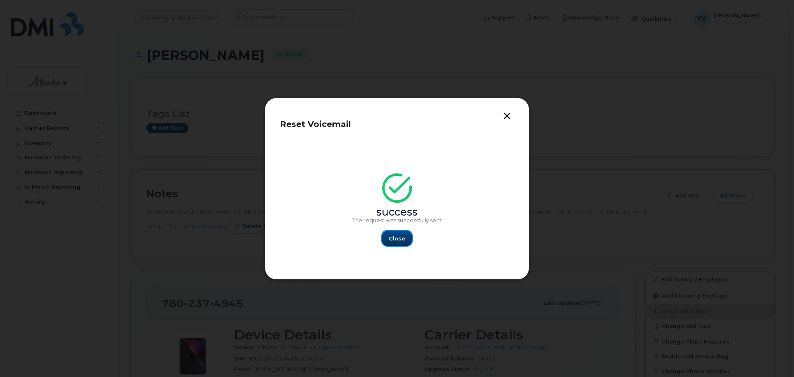
click at [398, 242] on span "Close" at bounding box center [397, 239] width 17 height 8
